Goal: Information Seeking & Learning: Check status

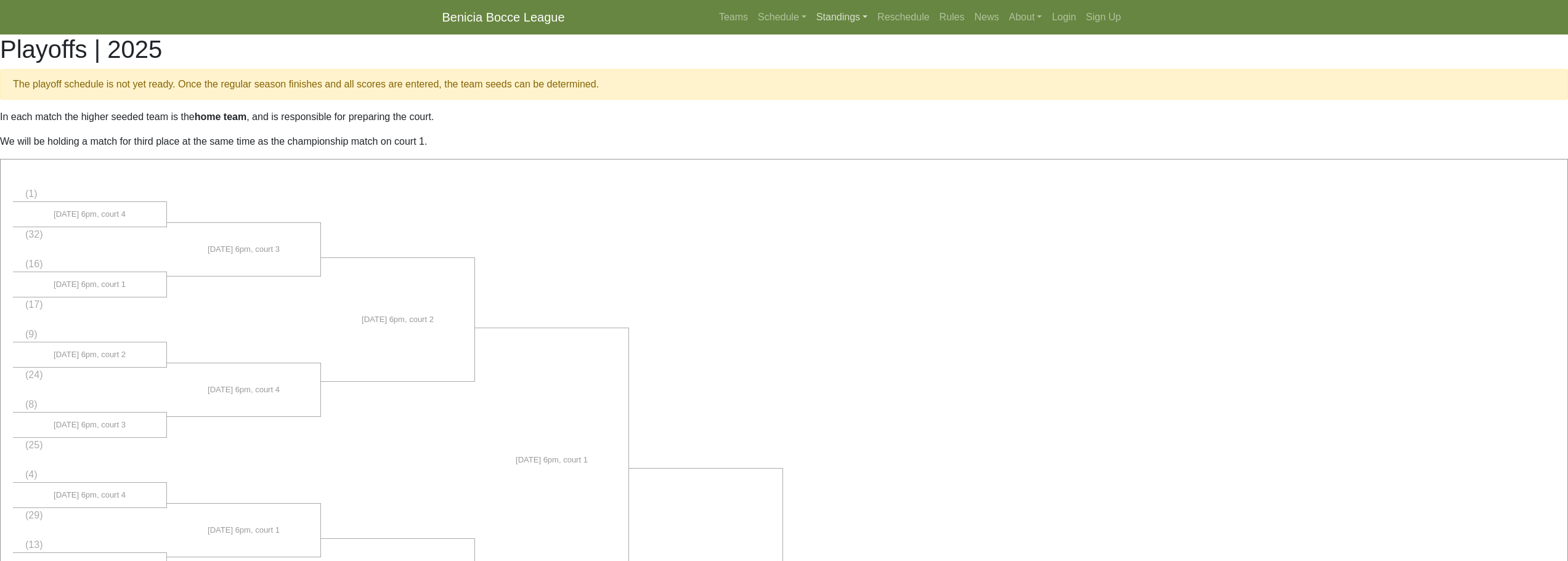
click at [841, 19] on link "Standings" at bounding box center [842, 17] width 61 height 25
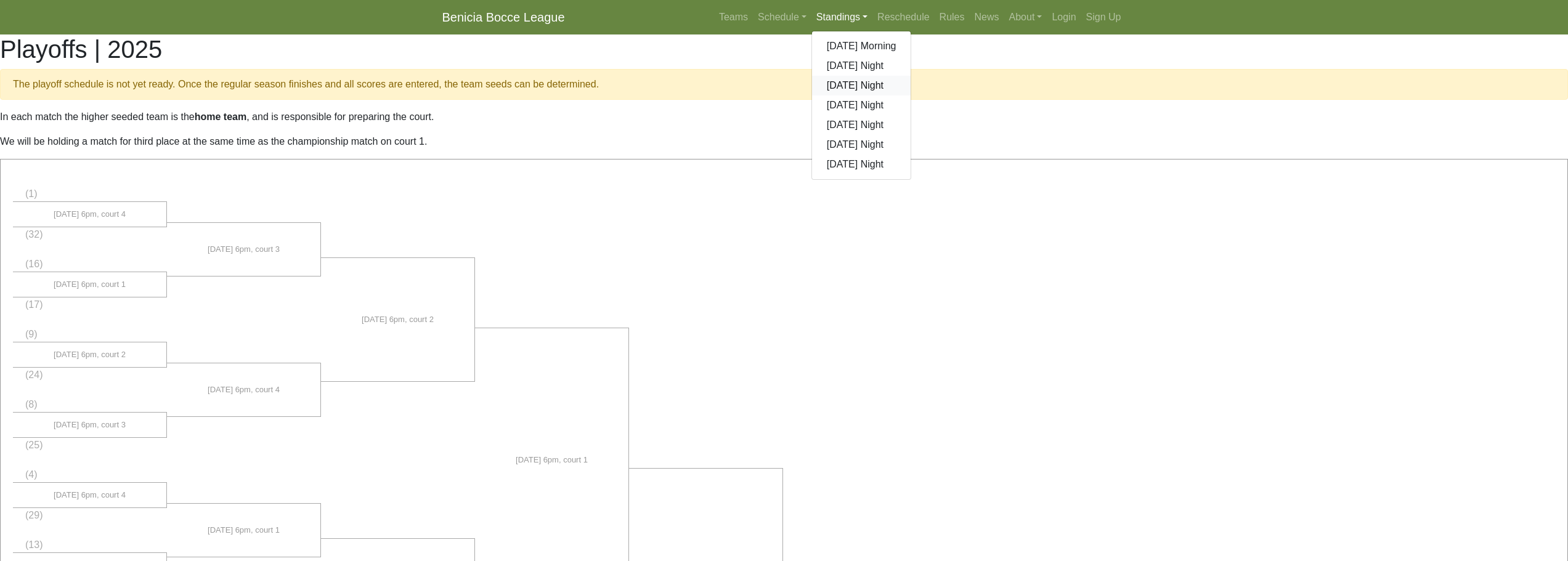
click at [841, 80] on link "[DATE] Night" at bounding box center [861, 85] width 99 height 19
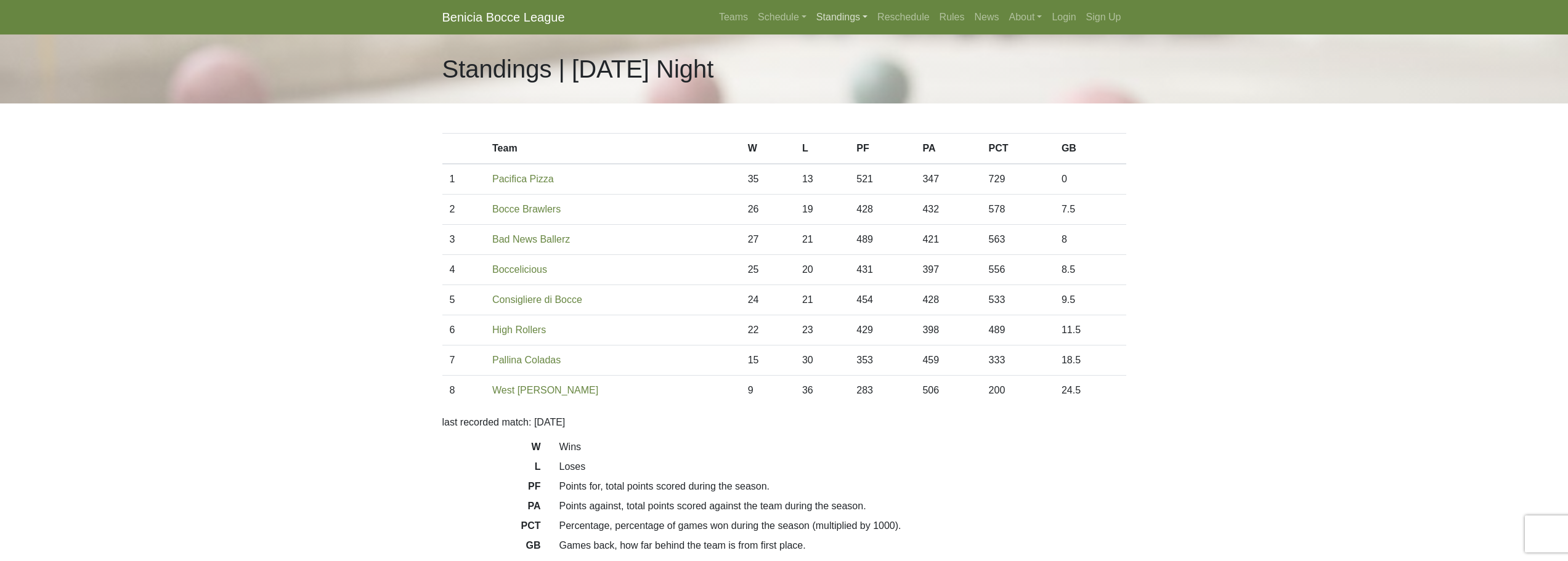
click at [837, 18] on link "Standings" at bounding box center [842, 17] width 61 height 25
click at [855, 69] on link "[DATE] Night" at bounding box center [861, 65] width 99 height 19
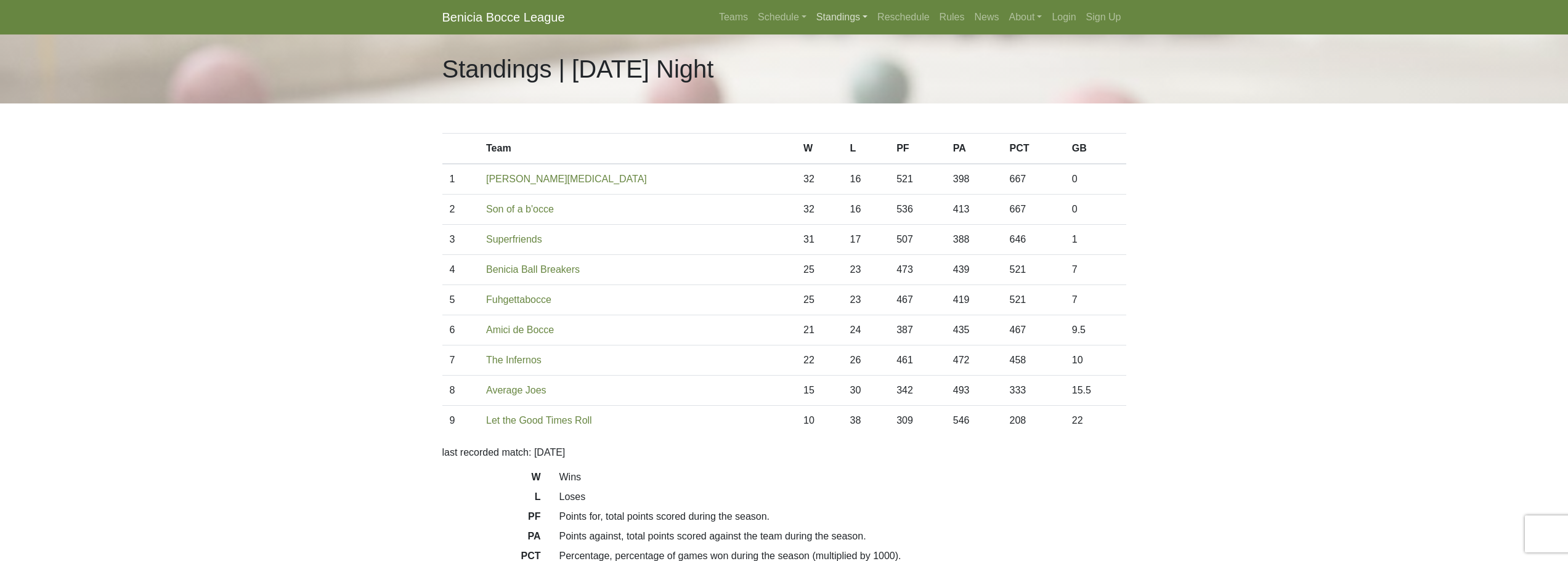
click at [832, 19] on link "Standings" at bounding box center [842, 17] width 61 height 25
click at [847, 52] on link "[DATE] Morning" at bounding box center [861, 46] width 99 height 19
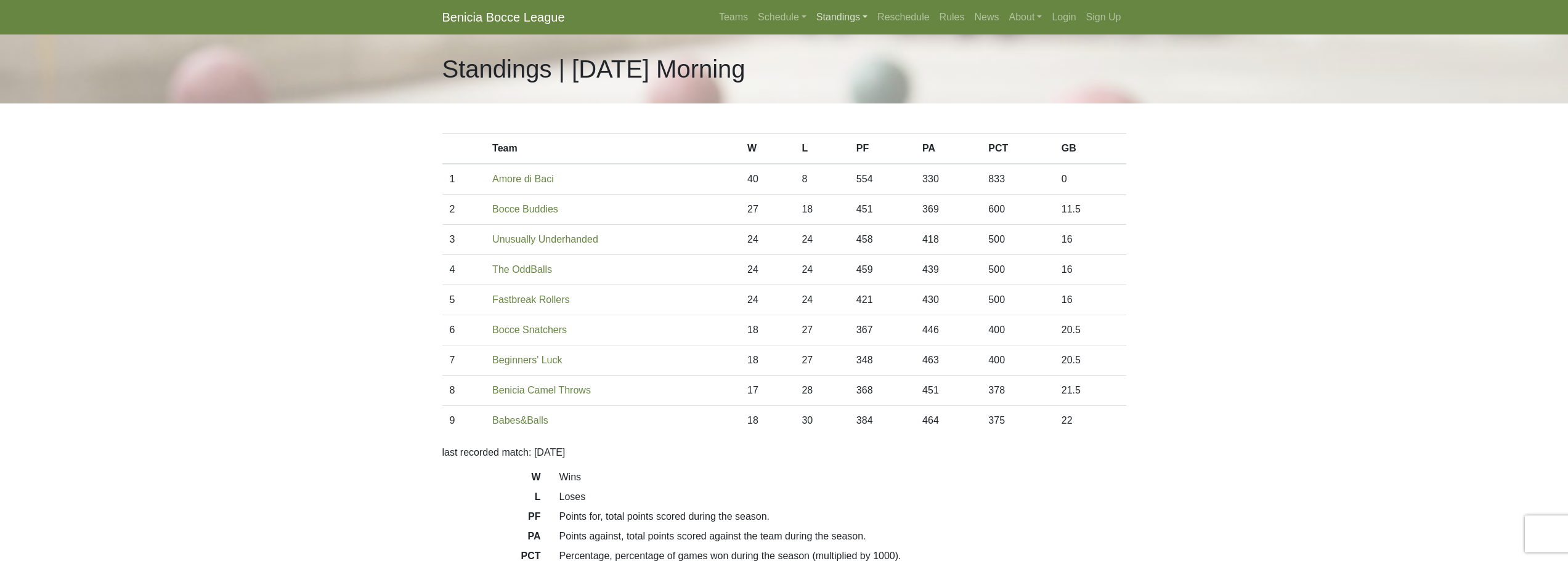
click at [839, 19] on link "Standings" at bounding box center [842, 17] width 61 height 25
click at [857, 105] on link "[DATE] Night" at bounding box center [861, 105] width 99 height 19
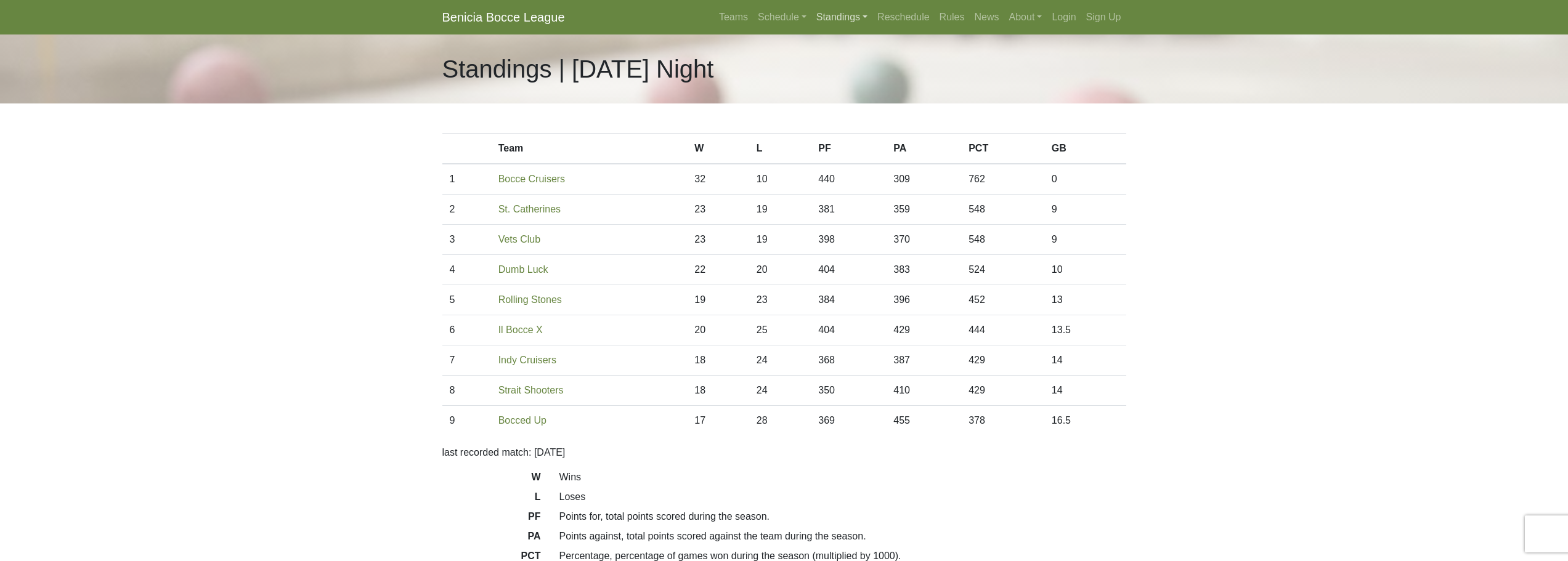
click at [847, 14] on link "Standings" at bounding box center [842, 17] width 61 height 25
click at [858, 128] on link "[DATE] Night" at bounding box center [861, 124] width 99 height 19
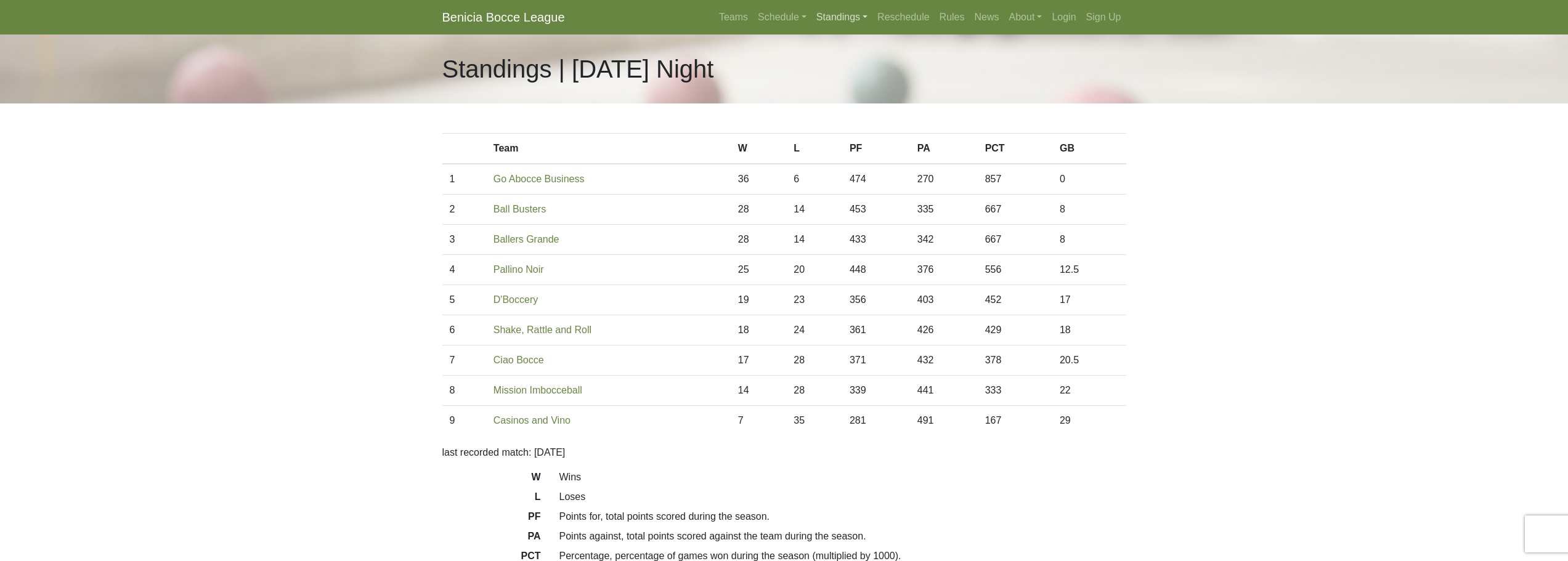
click at [836, 16] on link "Standings" at bounding box center [842, 17] width 61 height 25
click at [843, 150] on link "[DATE] Night" at bounding box center [861, 144] width 99 height 19
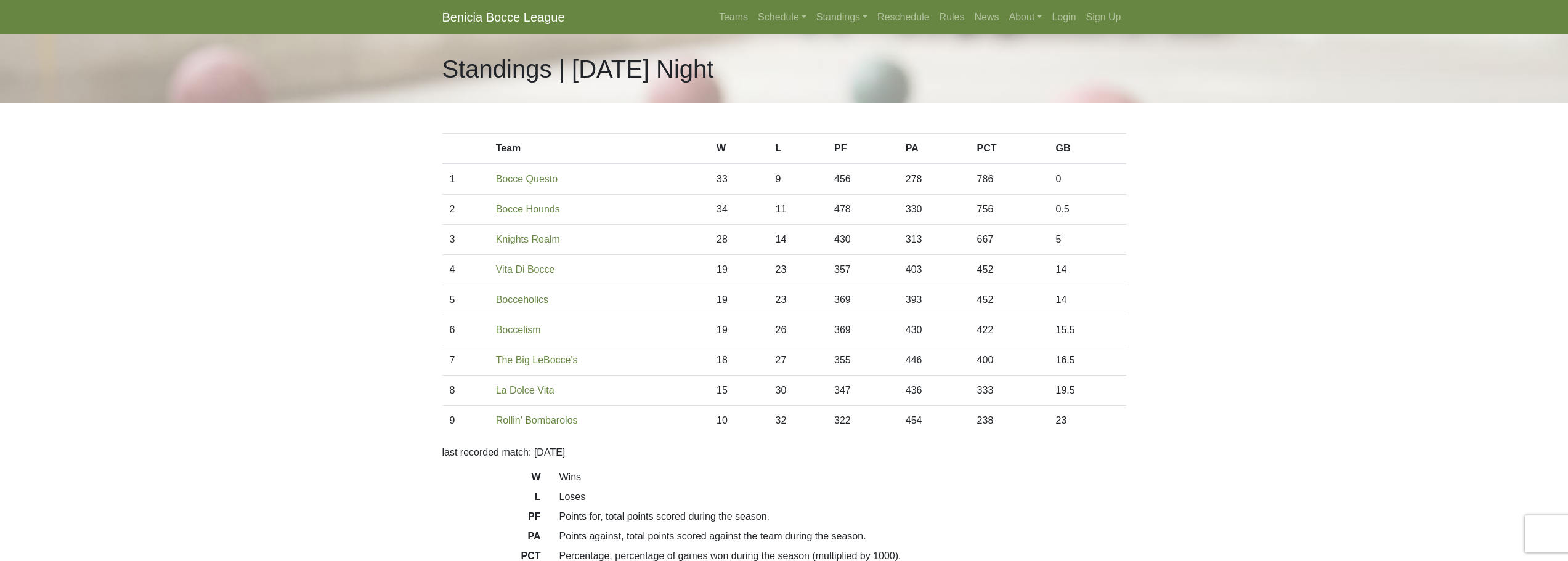
click at [338, 157] on body "Benicia Bocce League Teams Schedule [DATE] Morning [DATE] Night [DATE] Night [D…" at bounding box center [784, 346] width 1568 height 692
